Goal: Information Seeking & Learning: Learn about a topic

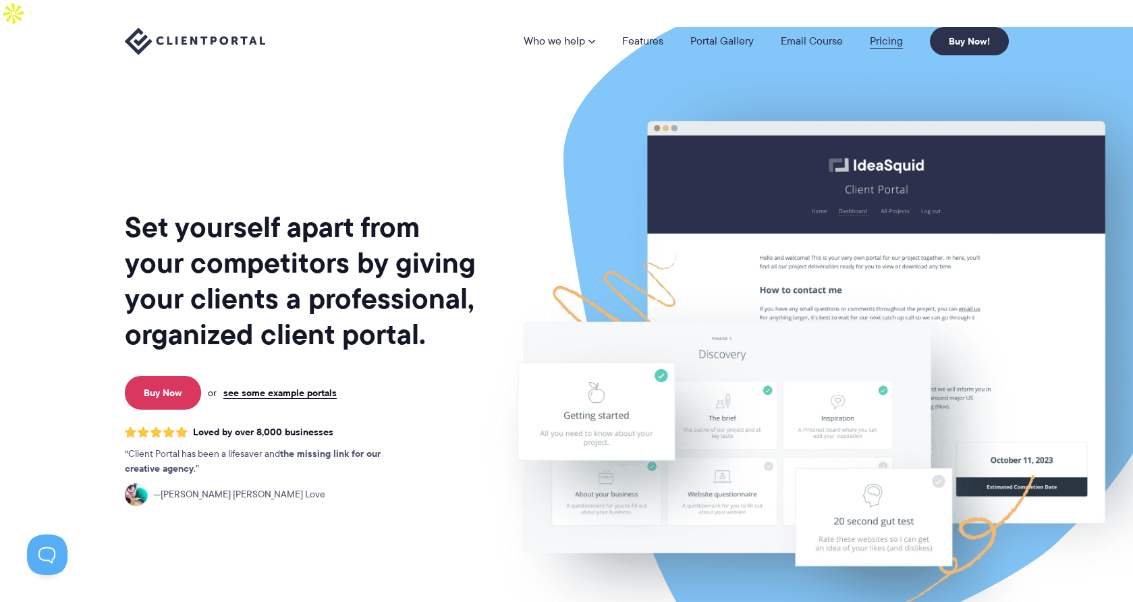
click at [883, 45] on link "Pricing" at bounding box center [886, 41] width 33 height 11
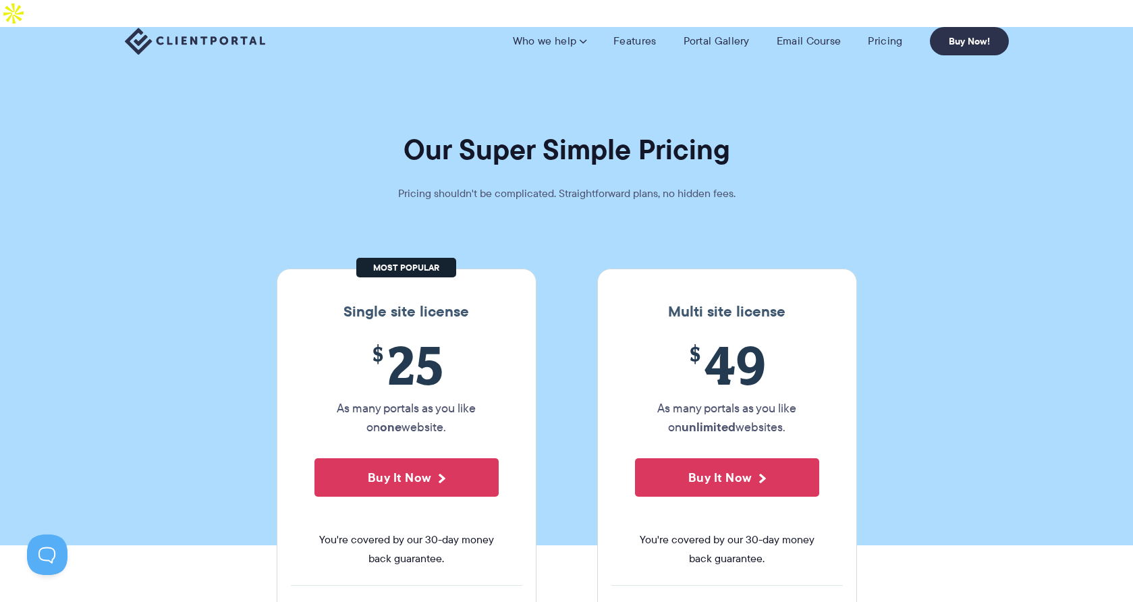
click at [927, 364] on section "Our Super Simple Pricing Pricing shouldn't be complicated. Straightforward plan…" at bounding box center [566, 286] width 1133 height 518
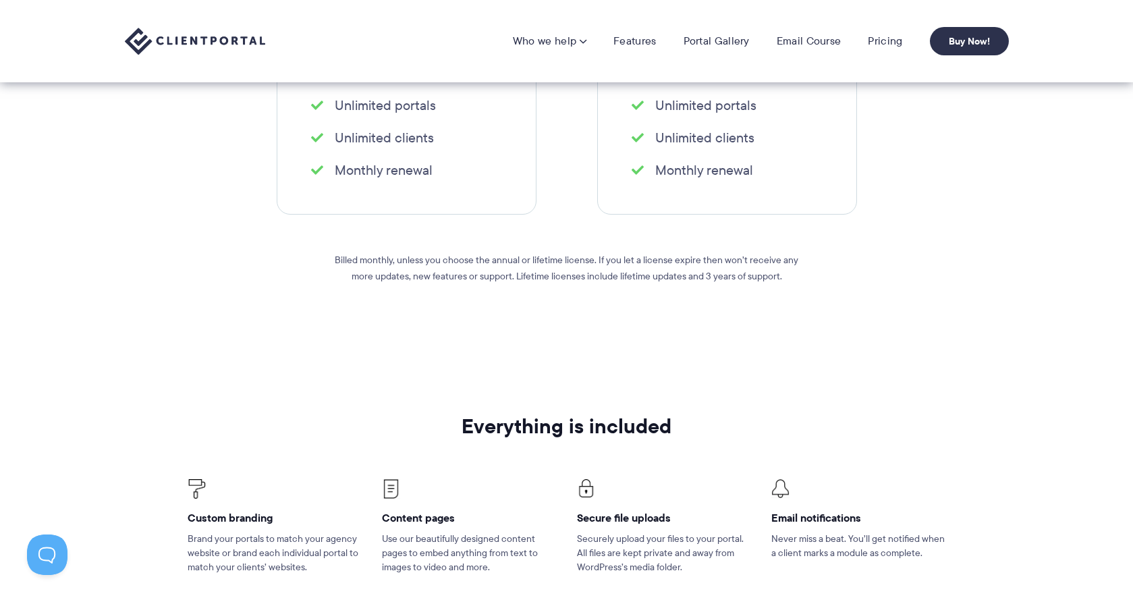
scroll to position [540, 0]
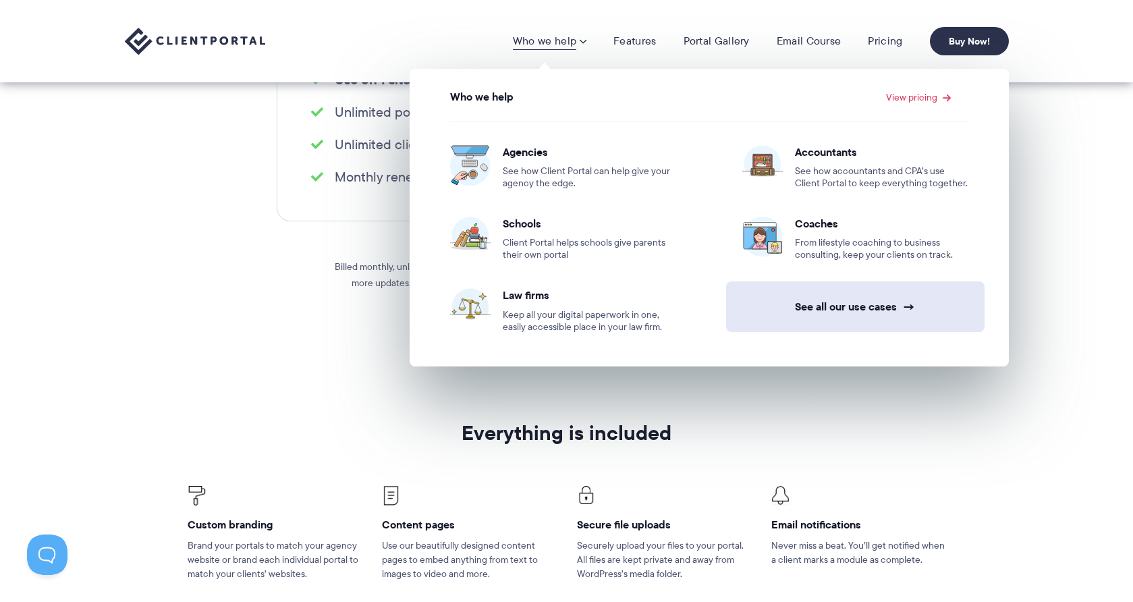
click at [832, 316] on link "See all our use cases →" at bounding box center [855, 306] width 258 height 51
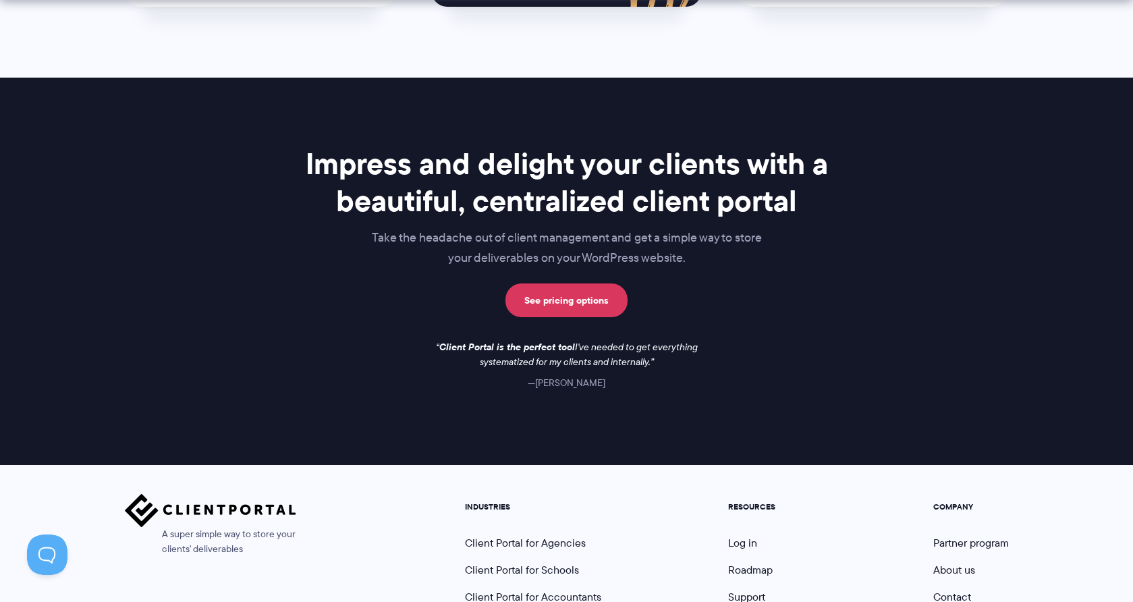
scroll to position [1121, 0]
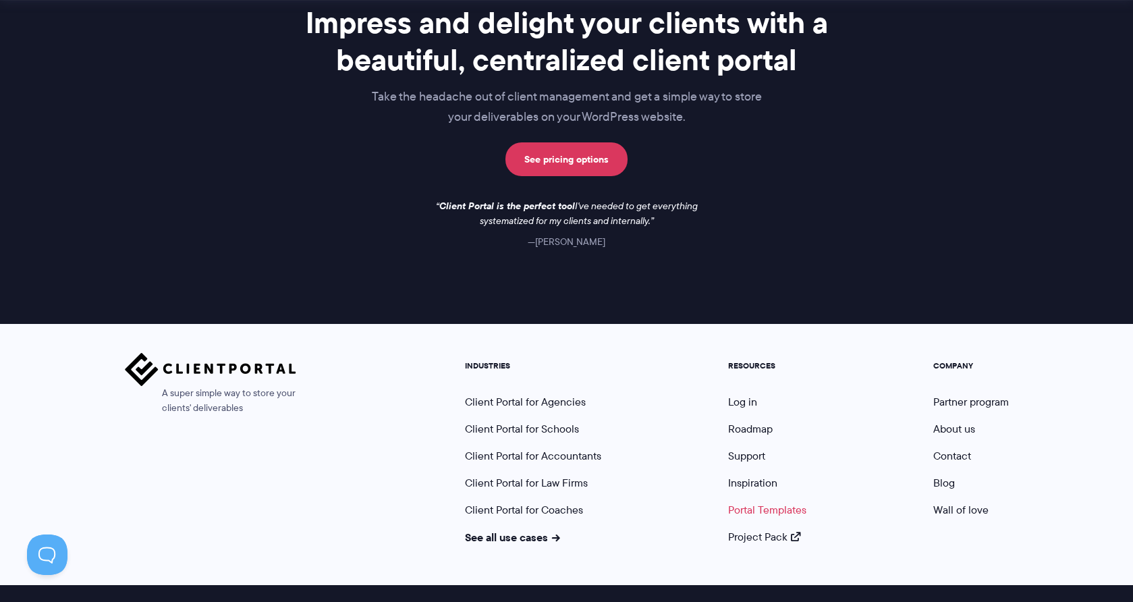
click at [770, 502] on link "Portal Templates" at bounding box center [767, 510] width 78 height 16
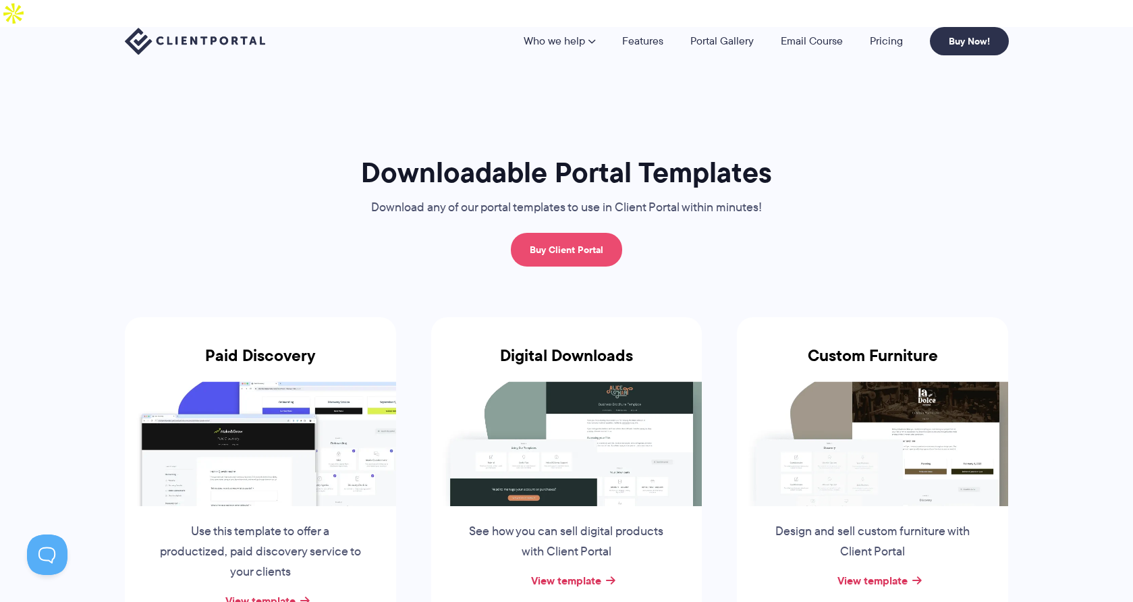
click at [579, 233] on link "Buy Client Portal" at bounding box center [566, 250] width 111 height 34
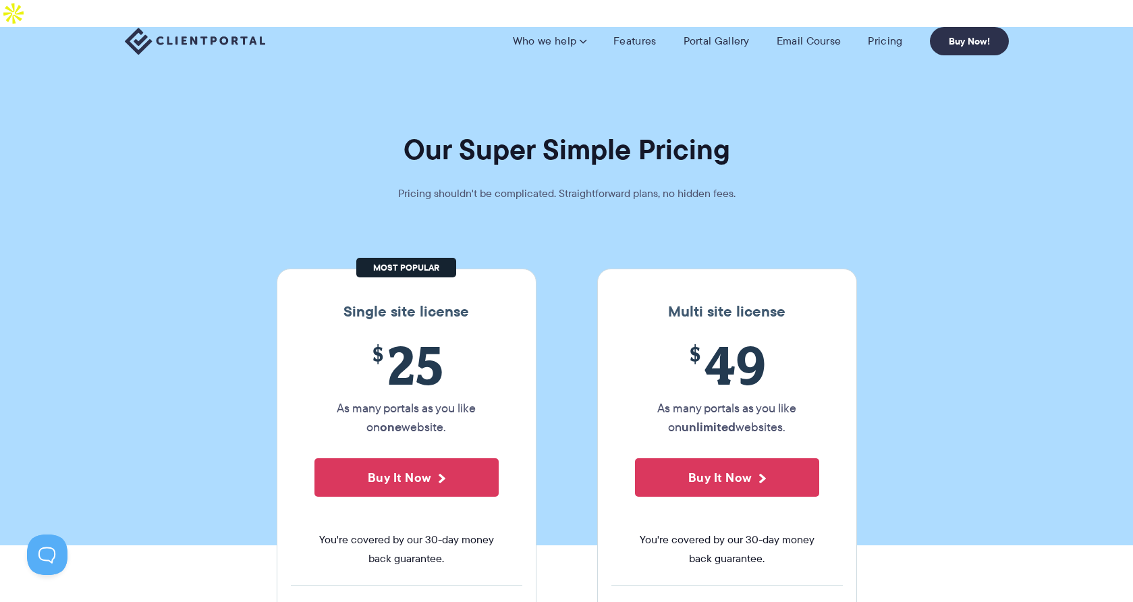
click at [1106, 154] on section "Our Super Simple Pricing Pricing shouldn't be complicated. Straightforward plan…" at bounding box center [566, 286] width 1133 height 518
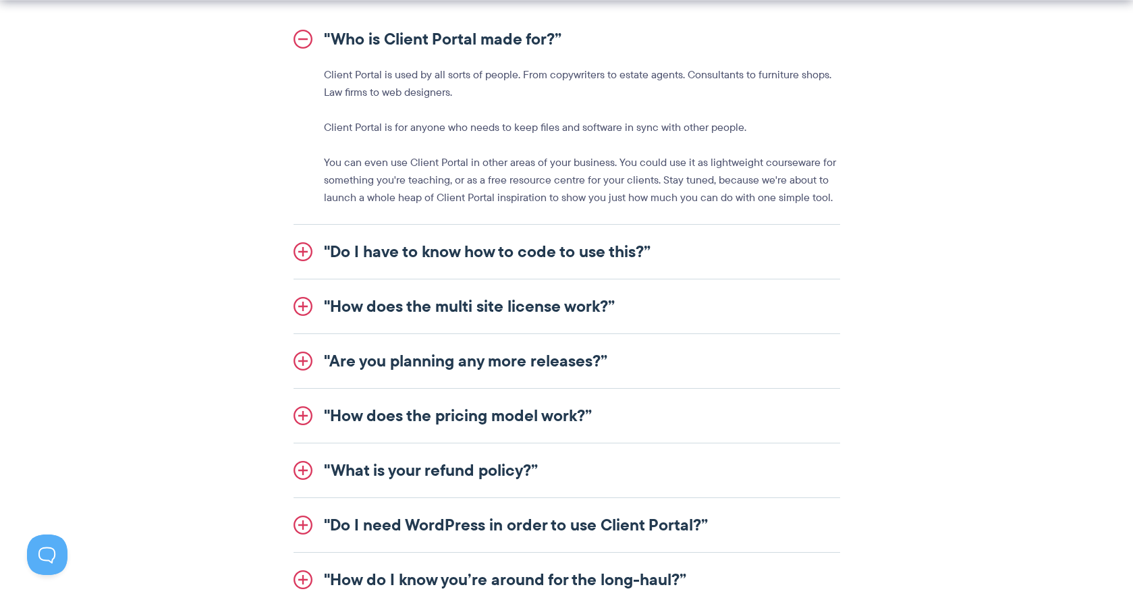
scroll to position [1674, 0]
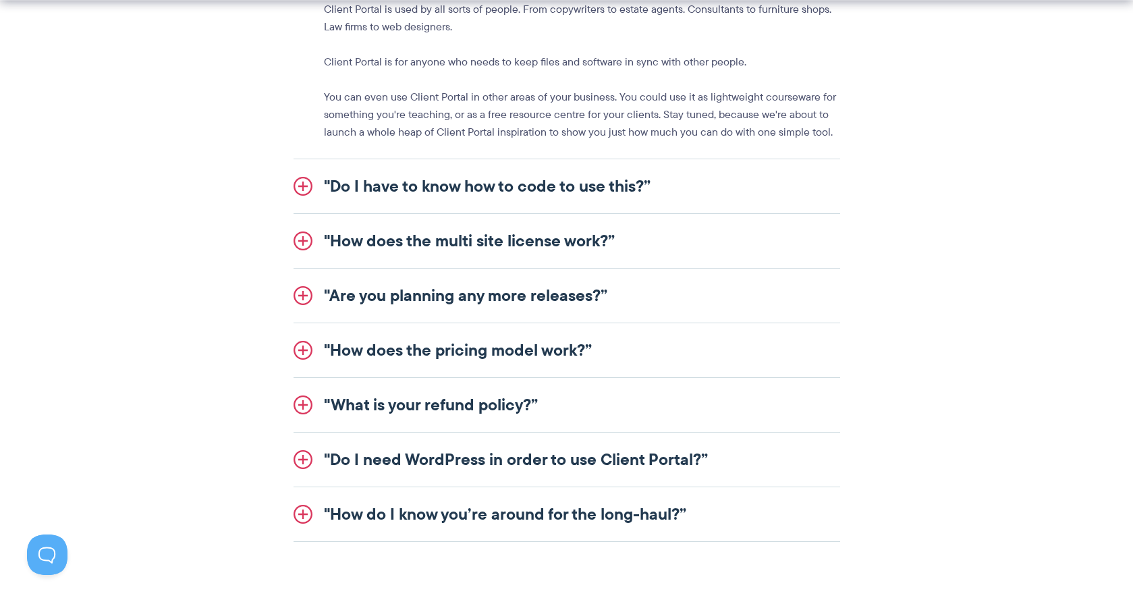
click at [305, 159] on link ""Do I have to know how to code to use this?”" at bounding box center [566, 186] width 546 height 54
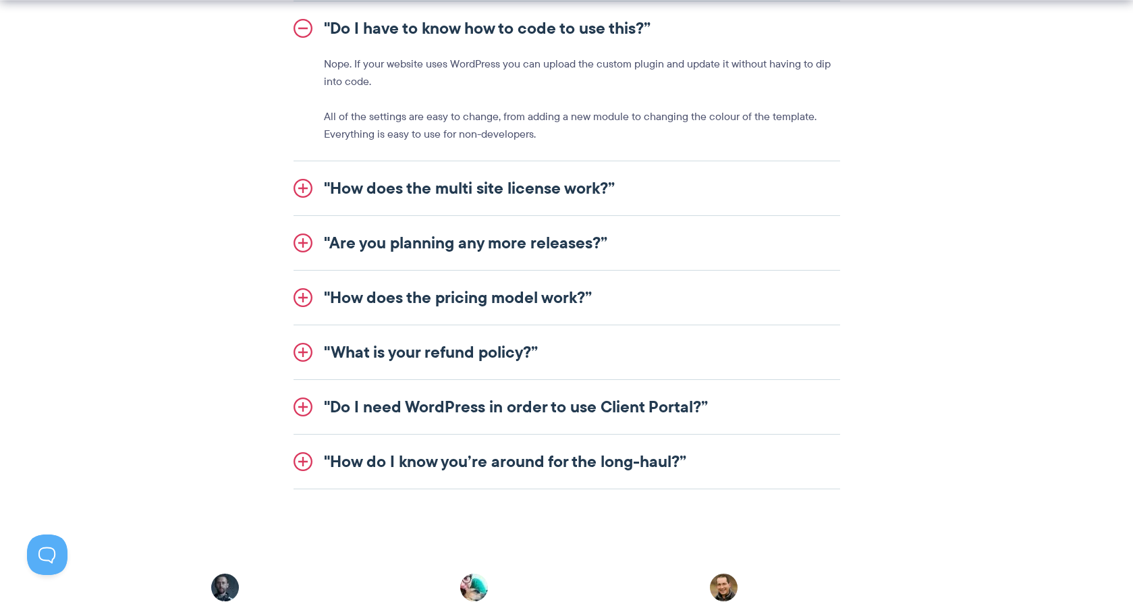
click at [607, 111] on p "All of the settings are easy to change, from adding a new module to changing th…" at bounding box center [582, 125] width 516 height 35
click at [300, 161] on link ""How does the multi site license work?”" at bounding box center [566, 188] width 546 height 54
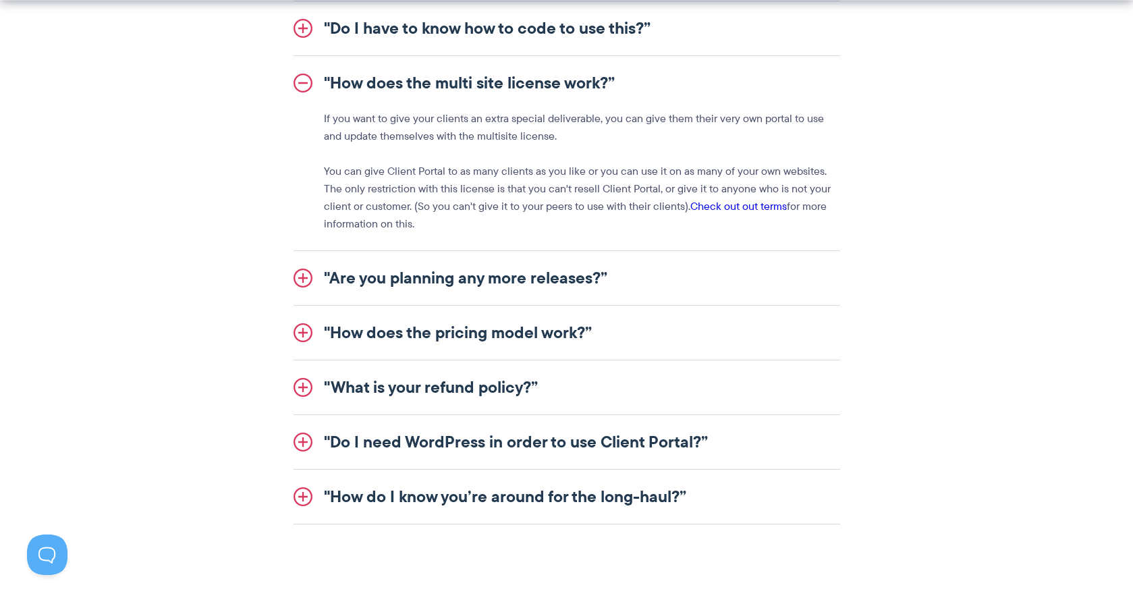
click at [472, 190] on p "You can give Client Portal to as many clients as you like or you can use it on …" at bounding box center [582, 198] width 516 height 70
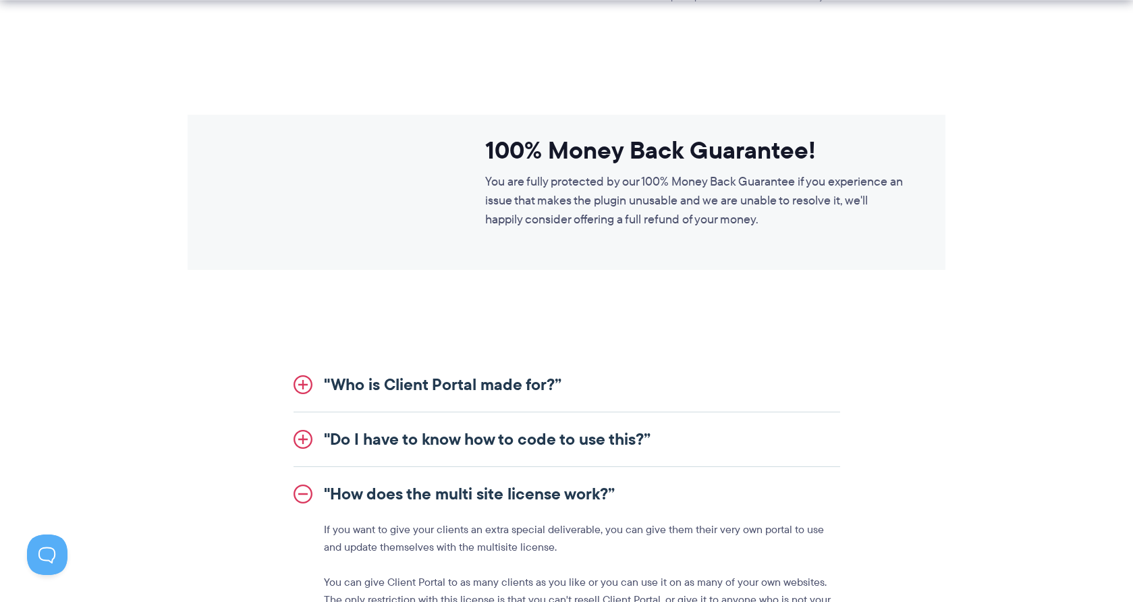
scroll to position [1269, 0]
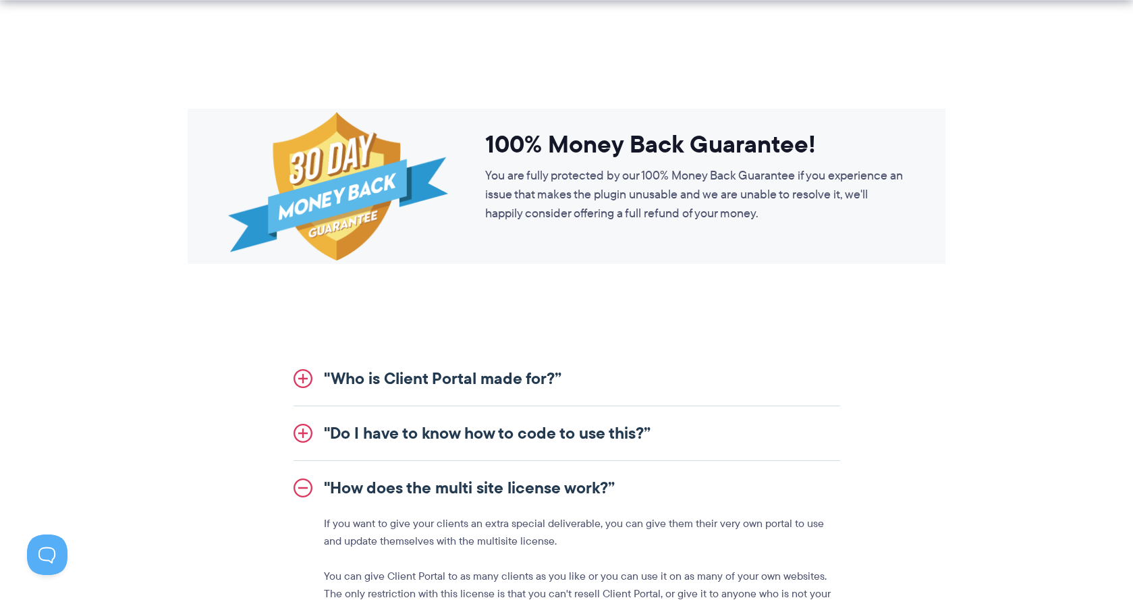
click at [306, 351] on link ""Who is Client Portal made for?”" at bounding box center [566, 378] width 546 height 54
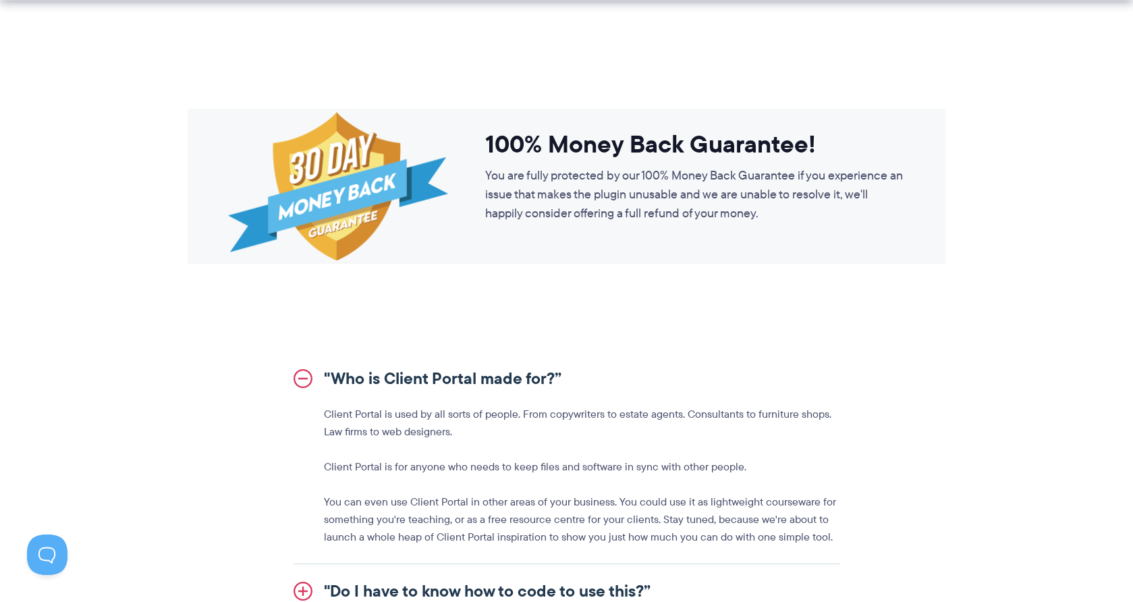
click at [596, 419] on div "Client Portal is used by all sorts of people. From copywriters to estate agents…" at bounding box center [566, 475] width 546 height 140
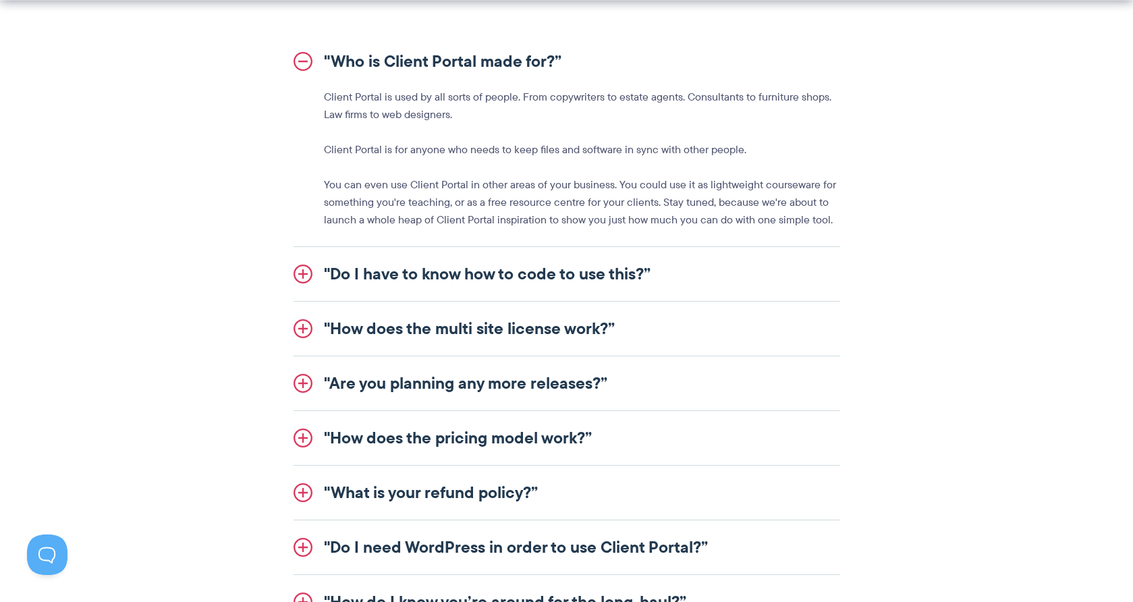
scroll to position [1593, 0]
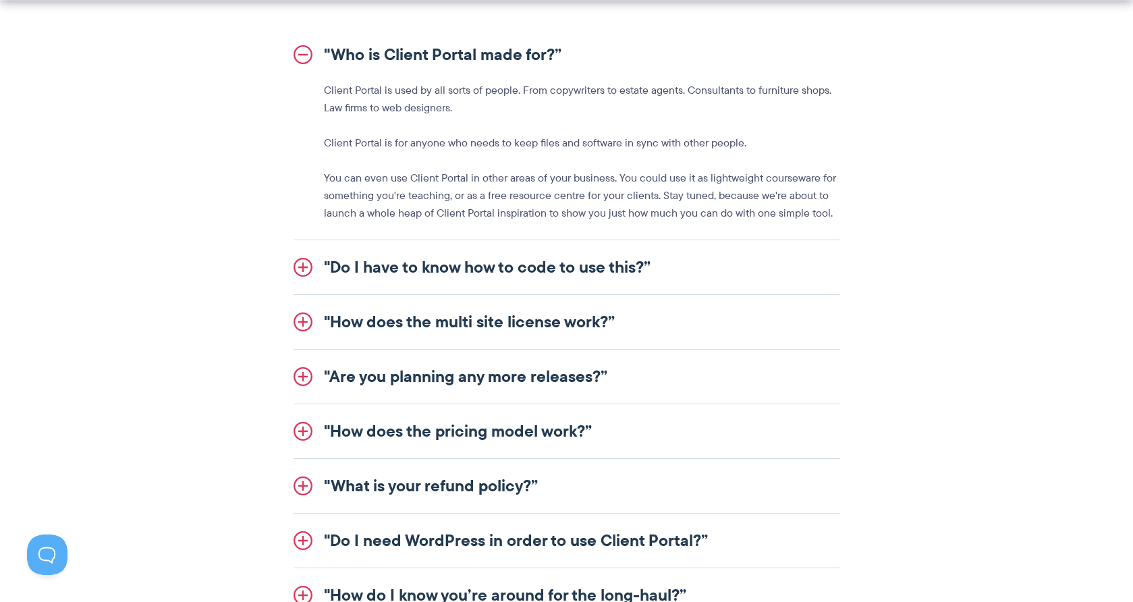
click at [305, 240] on link ""Do I have to know how to code to use this?”" at bounding box center [566, 267] width 546 height 54
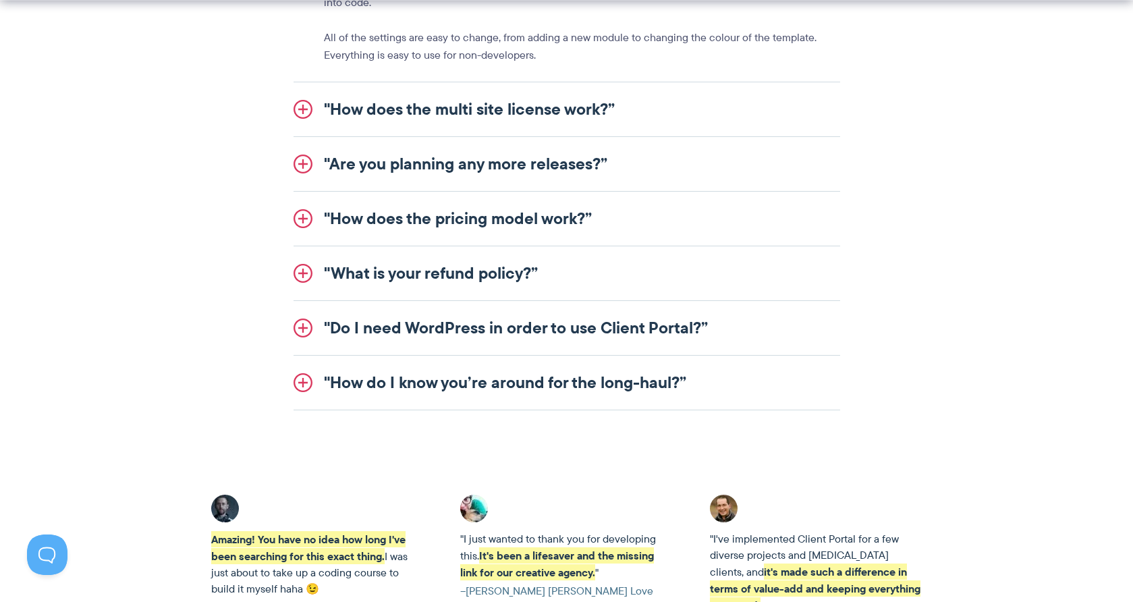
scroll to position [1755, 0]
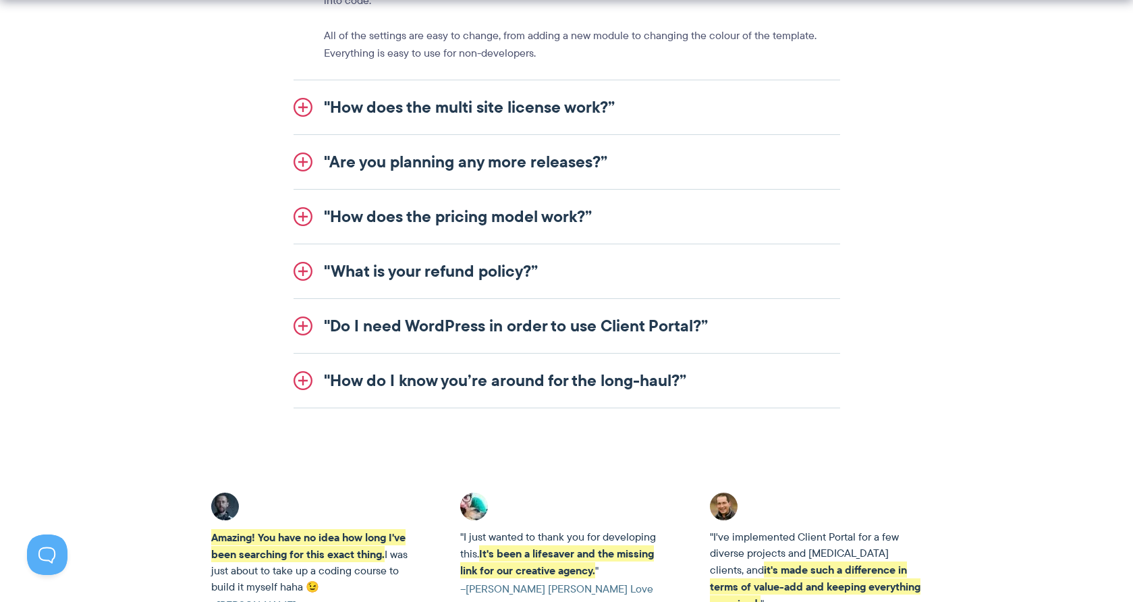
click at [294, 138] on link ""Are you planning any more releases?”" at bounding box center [566, 162] width 546 height 54
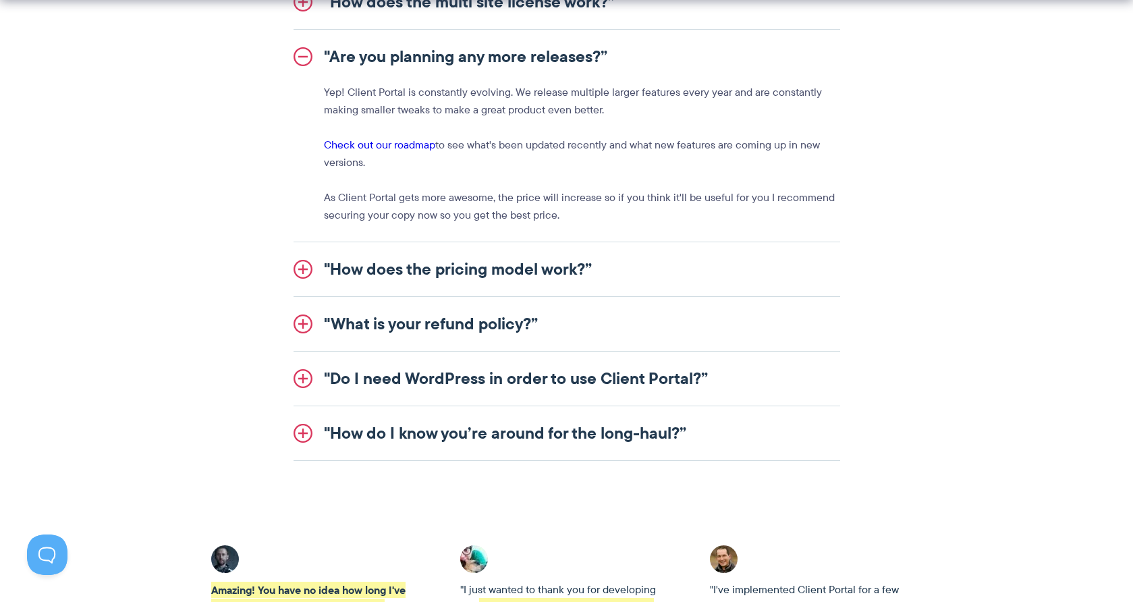
click at [303, 242] on link ""How does the pricing model work?”" at bounding box center [566, 269] width 546 height 54
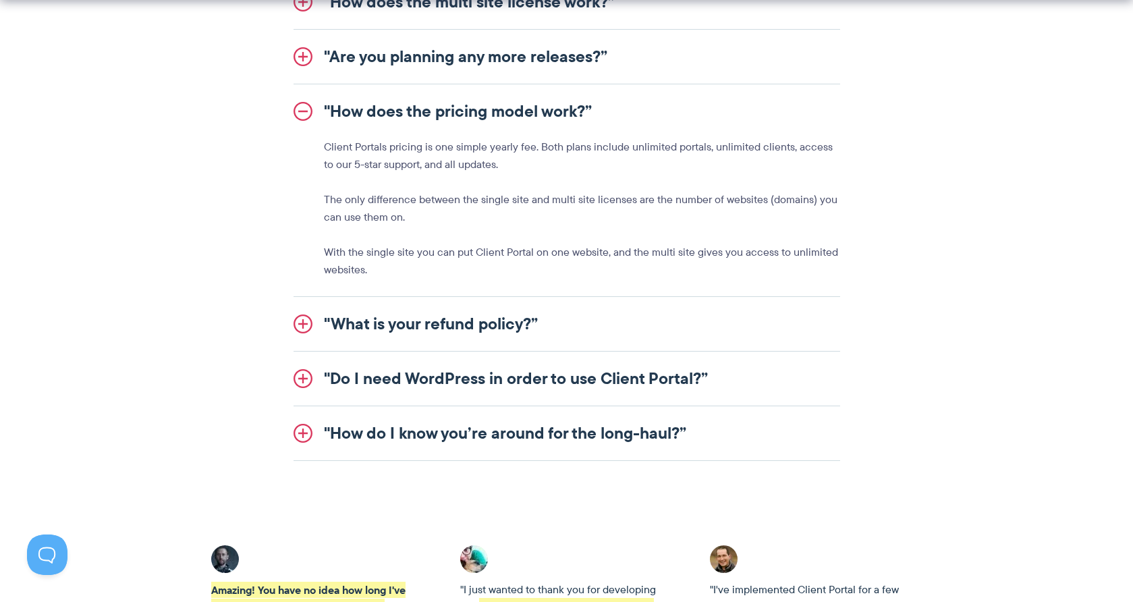
click at [486, 244] on p "With the single site you can put Client Portal on one website, and the multi si…" at bounding box center [582, 261] width 516 height 35
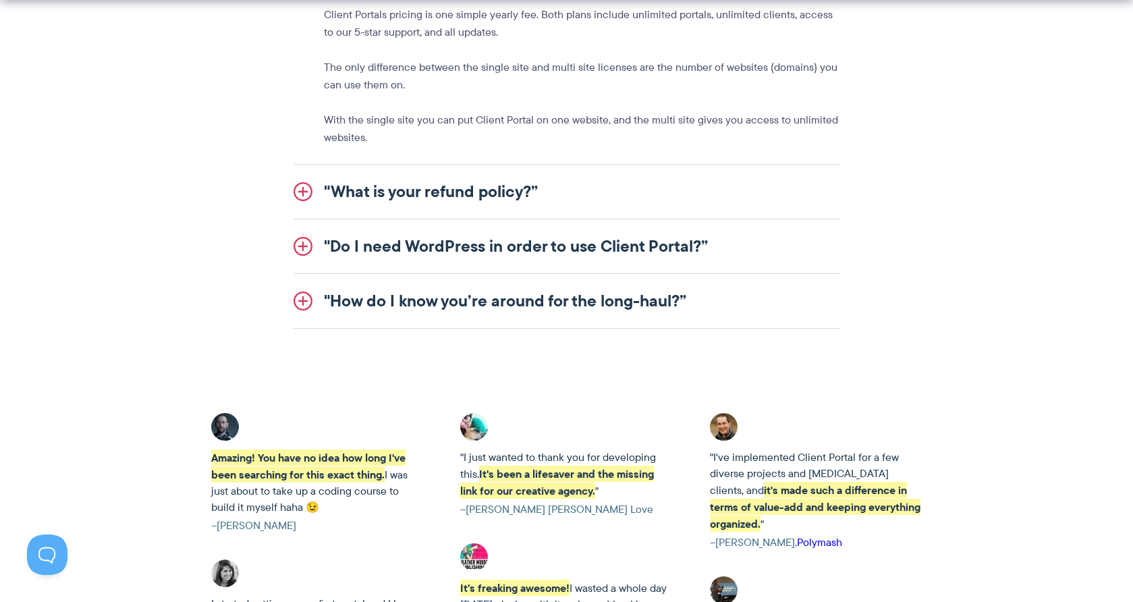
scroll to position [1890, 0]
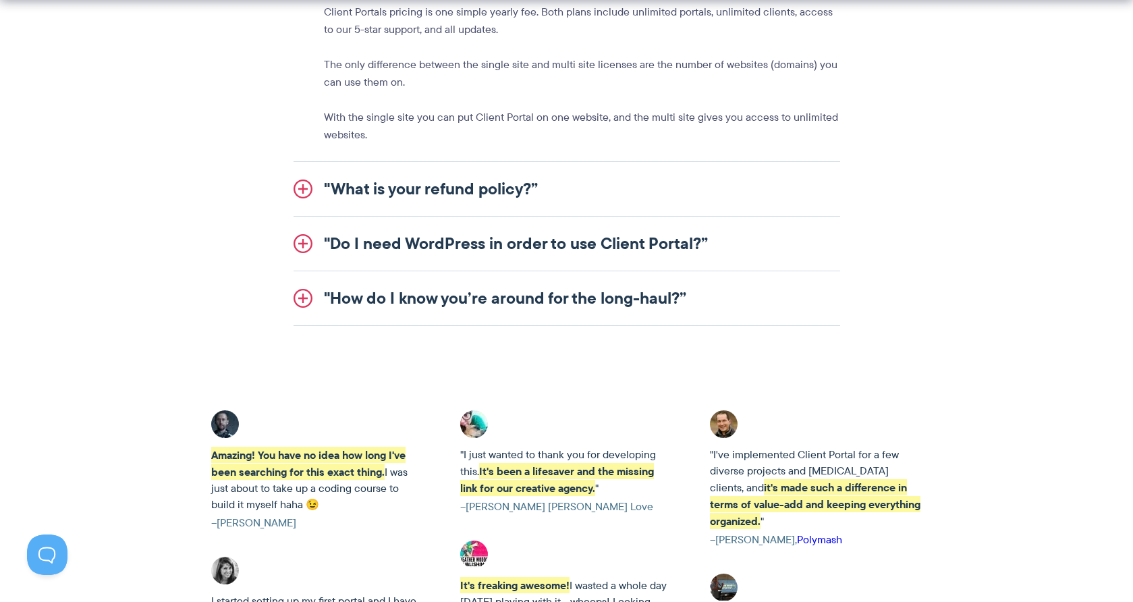
click at [485, 226] on link ""Do I need WordPress in order to use Client Portal?”" at bounding box center [566, 244] width 546 height 54
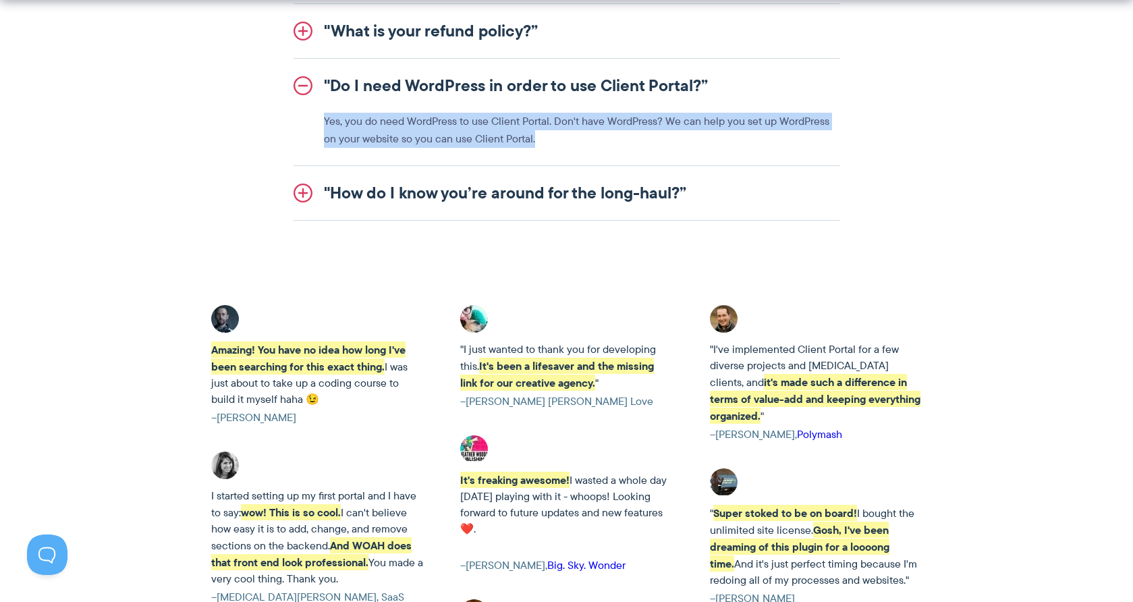
drag, startPoint x: 534, startPoint y: 109, endPoint x: 294, endPoint y: 96, distance: 240.5
click at [294, 113] on div "Yes, you do need WordPress to use Client Portal. Don't have WordPress? We can h…" at bounding box center [566, 130] width 546 height 35
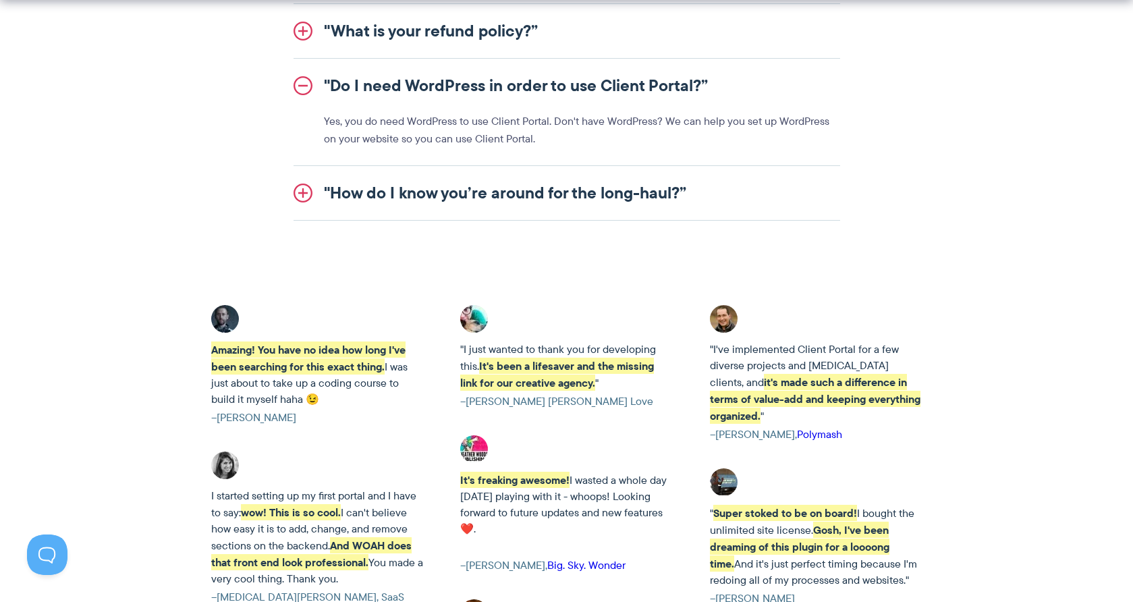
click at [565, 117] on p "Yes, you do need WordPress to use Client Portal. Don't have WordPress? We can h…" at bounding box center [582, 130] width 516 height 35
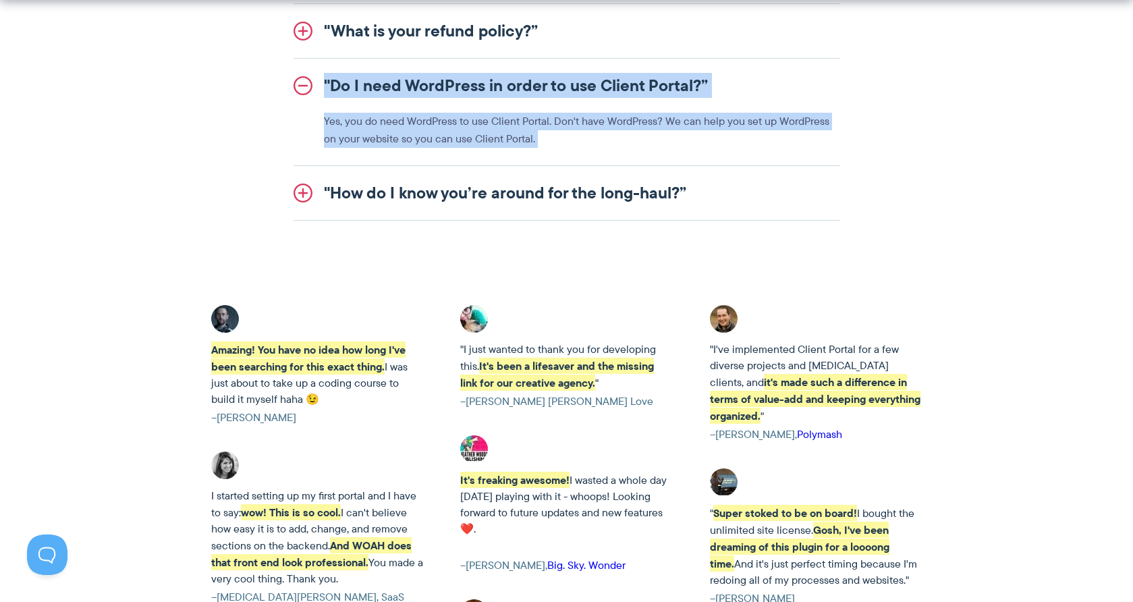
drag, startPoint x: 564, startPoint y: 117, endPoint x: 319, endPoint y: 54, distance: 252.8
click at [319, 59] on li ""Do I need WordPress in order to use Client Portal?” Yes, you do need WordPress…" at bounding box center [566, 112] width 546 height 107
copy ul ""Do I need WordPress in order to use Client Portal?” Yes, you do need WordPress…"
